Goal: Task Accomplishment & Management: Manage account settings

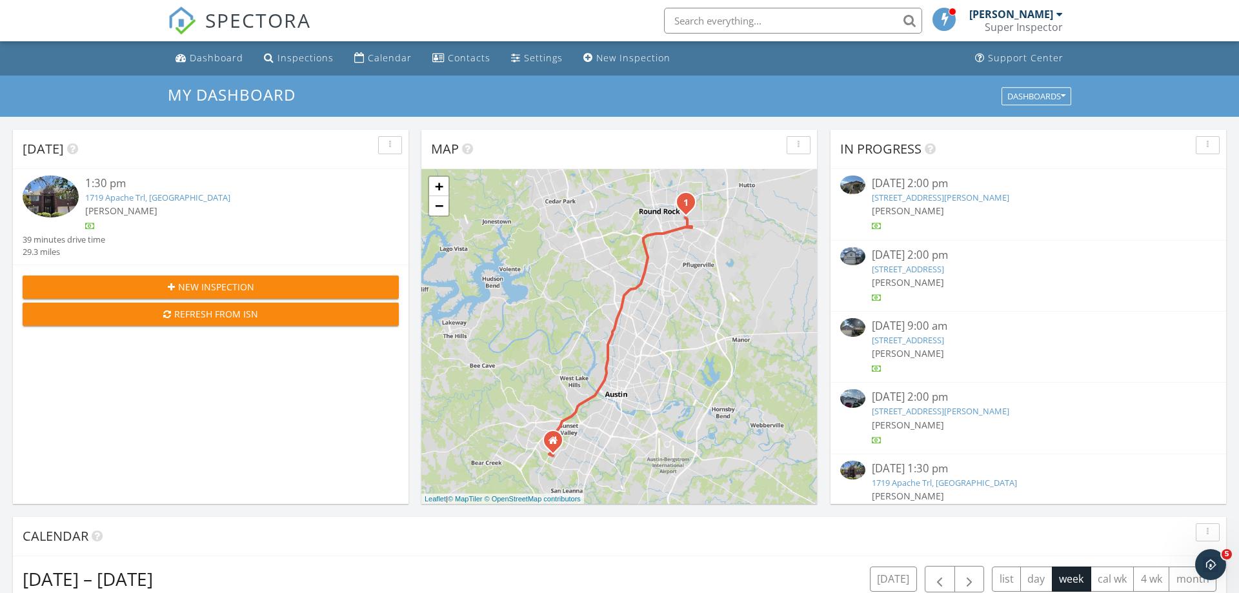
click at [47, 205] on img at bounding box center [51, 197] width 56 height 42
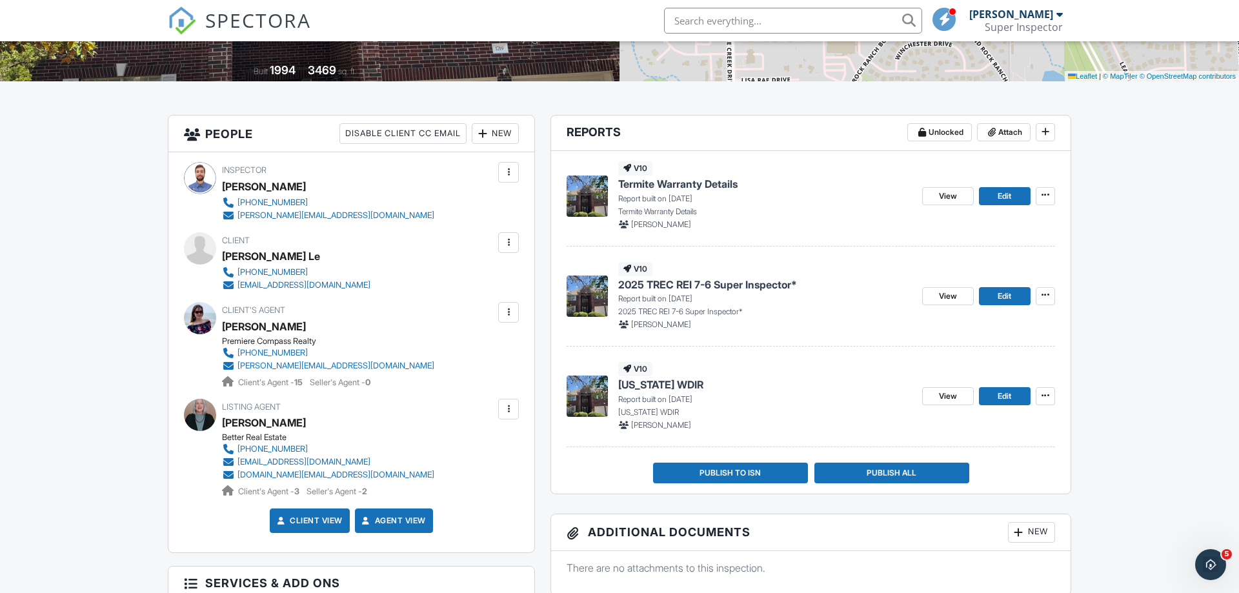
scroll to position [66, 0]
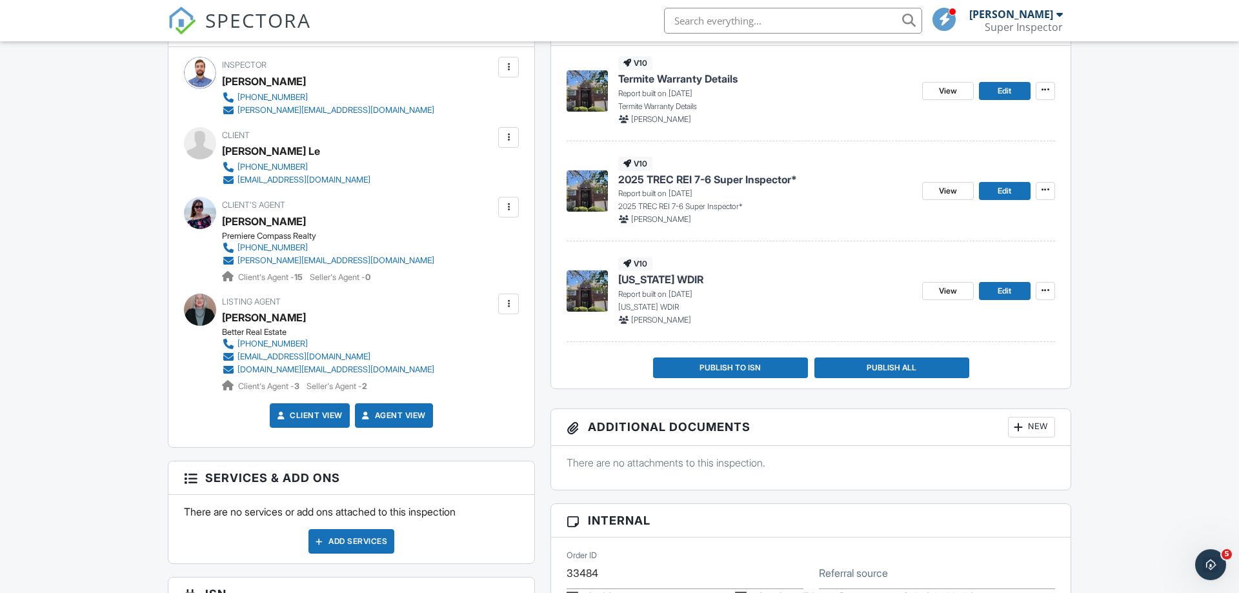
scroll to position [395, 0]
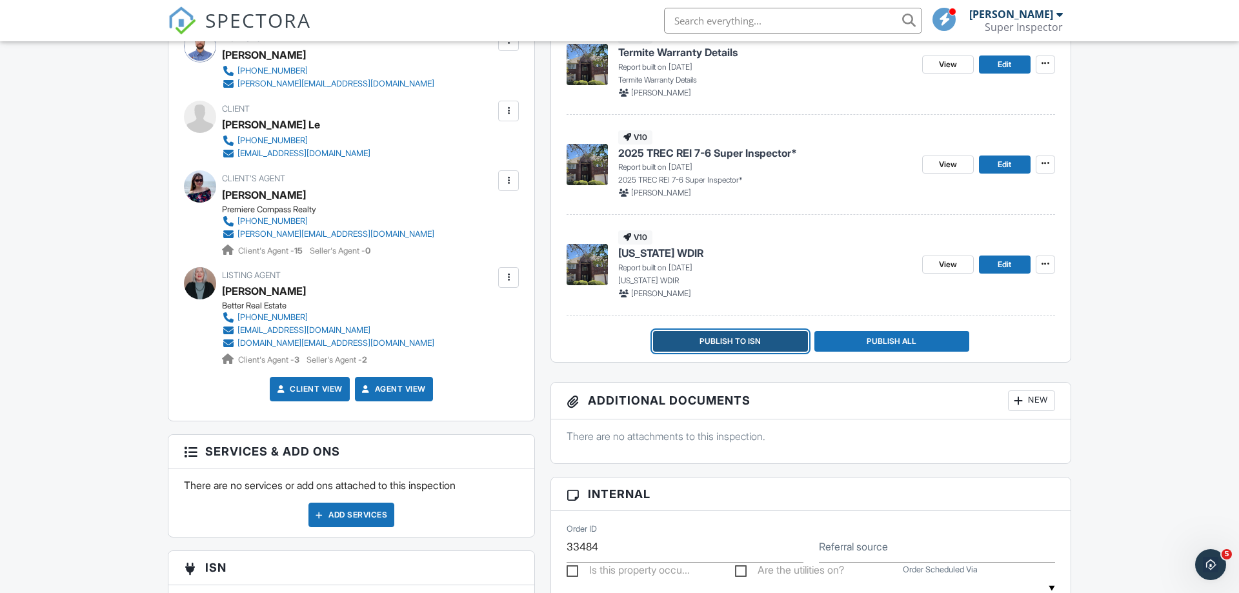
click at [742, 345] on span "Publish to ISN" at bounding box center [730, 341] width 61 height 13
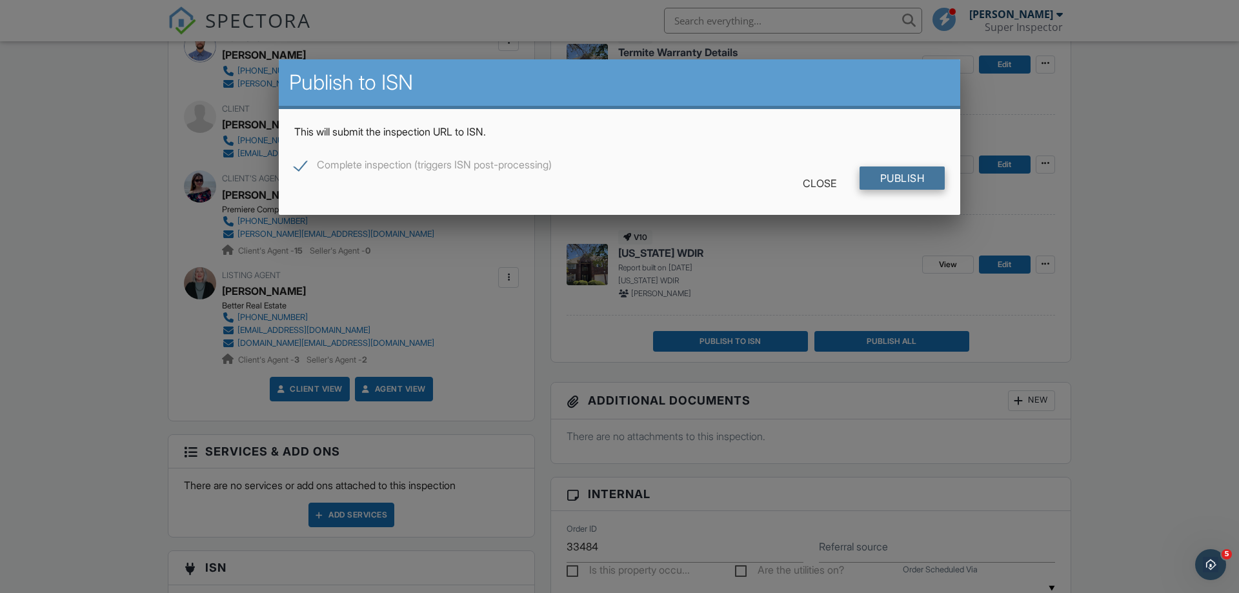
click at [883, 181] on input "Publish" at bounding box center [903, 178] width 86 height 23
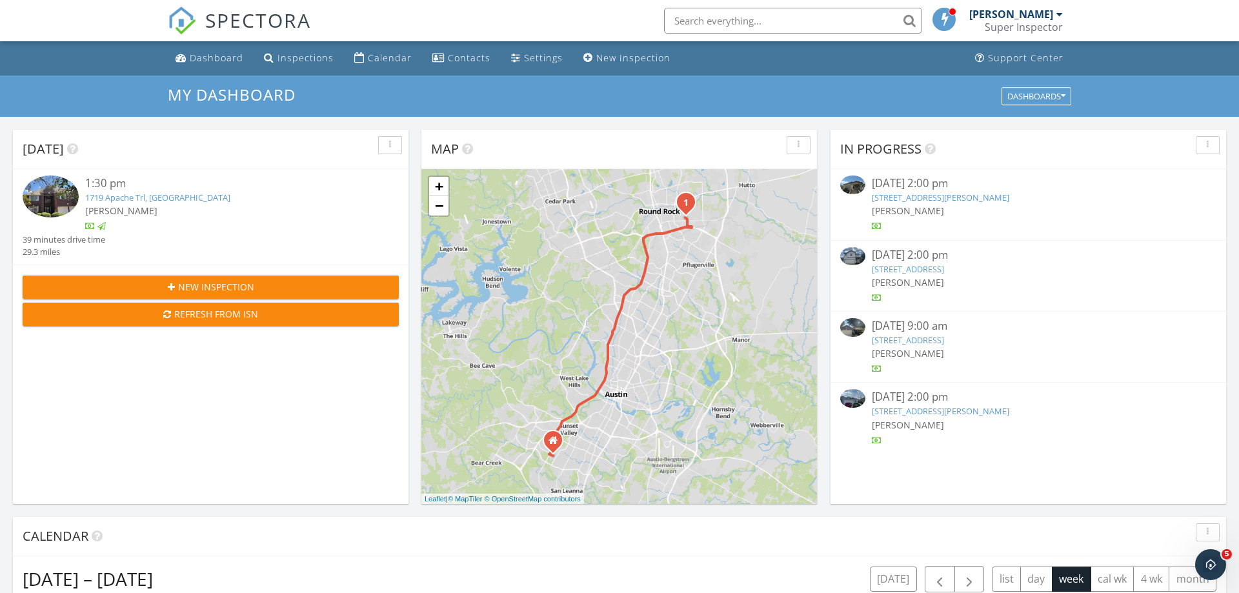
click at [45, 190] on img at bounding box center [51, 197] width 56 height 42
